Goal: Navigation & Orientation: Find specific page/section

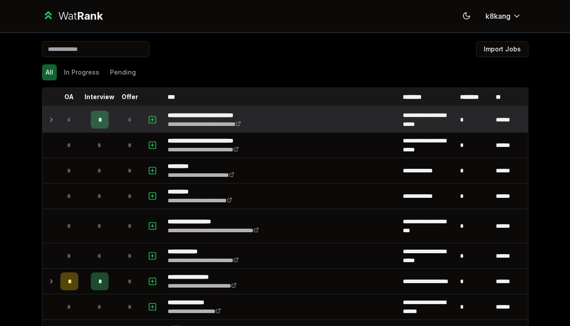
click at [52, 117] on icon at bounding box center [51, 119] width 7 height 11
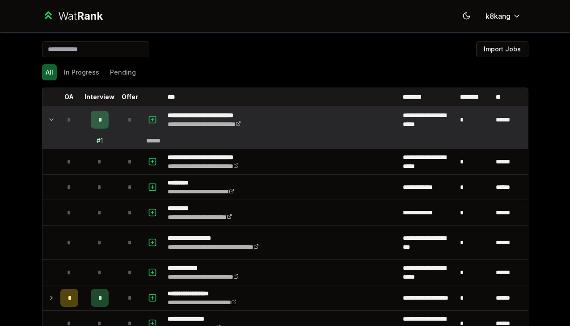
click at [52, 117] on icon at bounding box center [51, 119] width 7 height 11
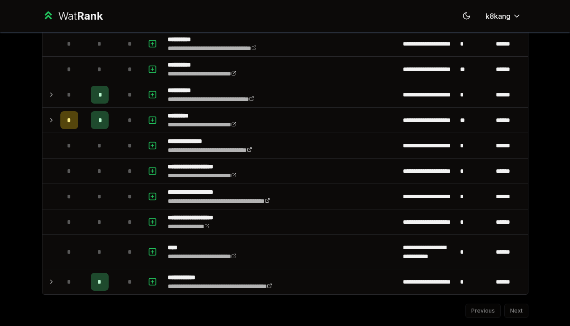
scroll to position [1155, 0]
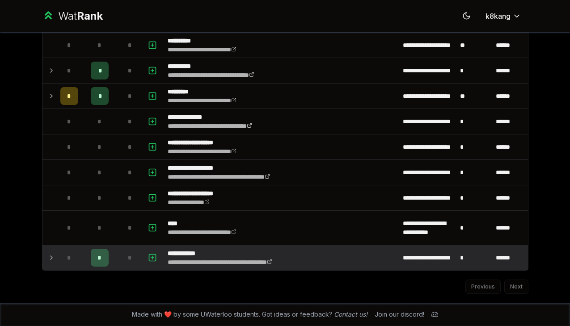
click at [50, 257] on icon at bounding box center [51, 257] width 7 height 11
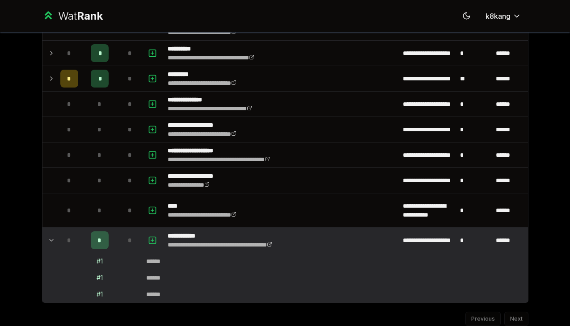
scroll to position [1179, 0]
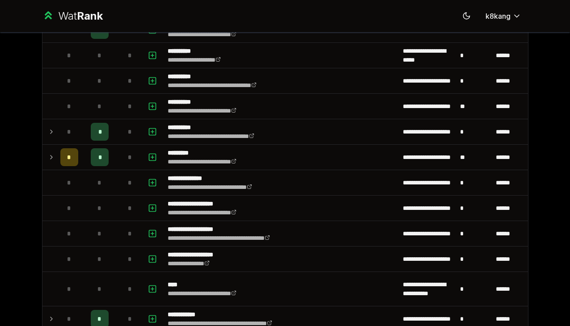
scroll to position [1155, 0]
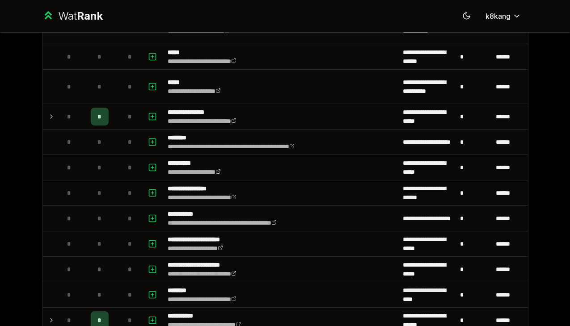
scroll to position [742, 0]
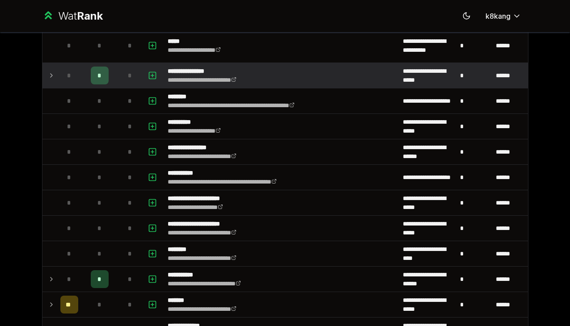
click at [54, 74] on icon at bounding box center [51, 75] width 7 height 11
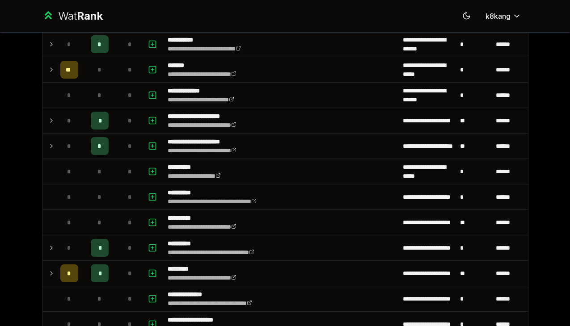
scroll to position [1029, 0]
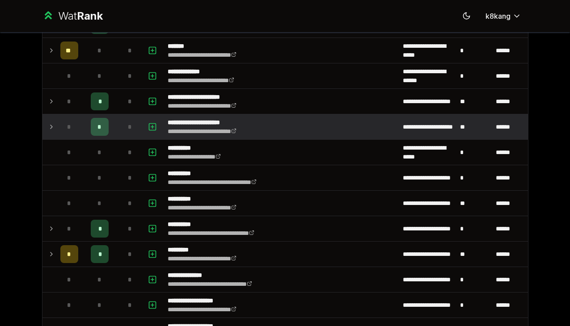
click at [50, 127] on icon at bounding box center [51, 127] width 7 height 11
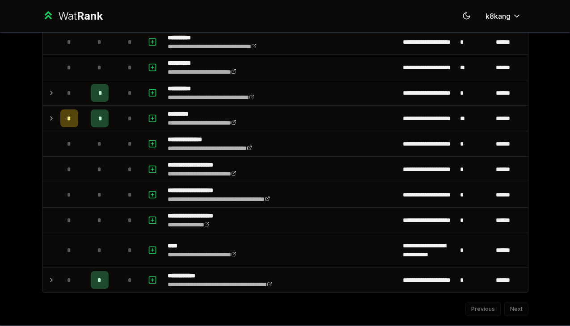
scroll to position [1222, 0]
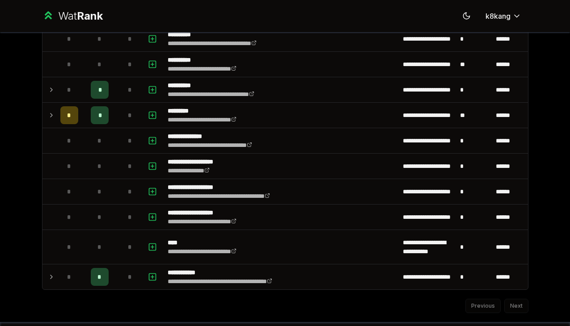
scroll to position [1155, 0]
